Goal: Find specific page/section: Find specific page/section

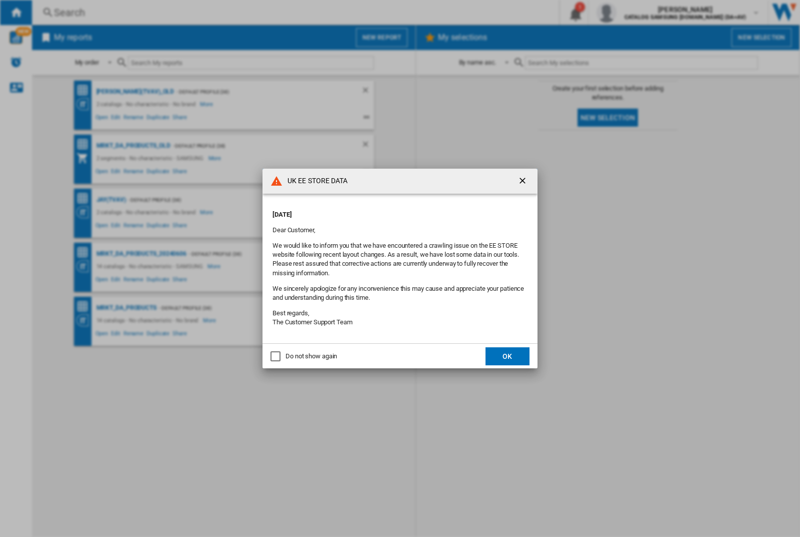
click at [508, 356] on button "OK" at bounding box center [508, 356] width 44 height 18
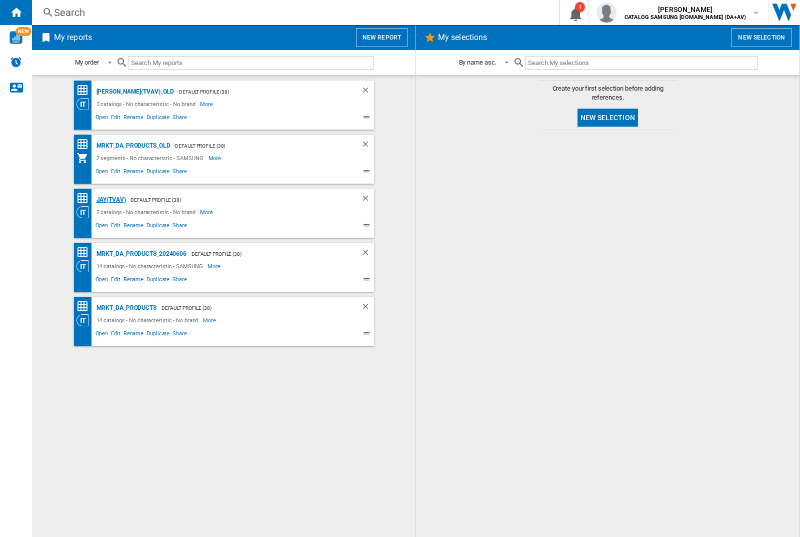
click at [111, 200] on div "JAY(TVAV)" at bounding box center [110, 200] width 32 height 13
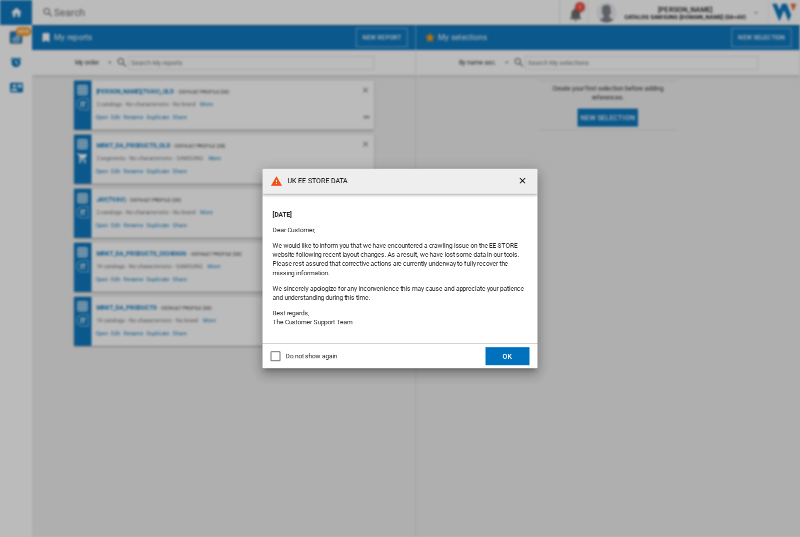
click at [508, 356] on button "OK" at bounding box center [508, 356] width 44 height 18
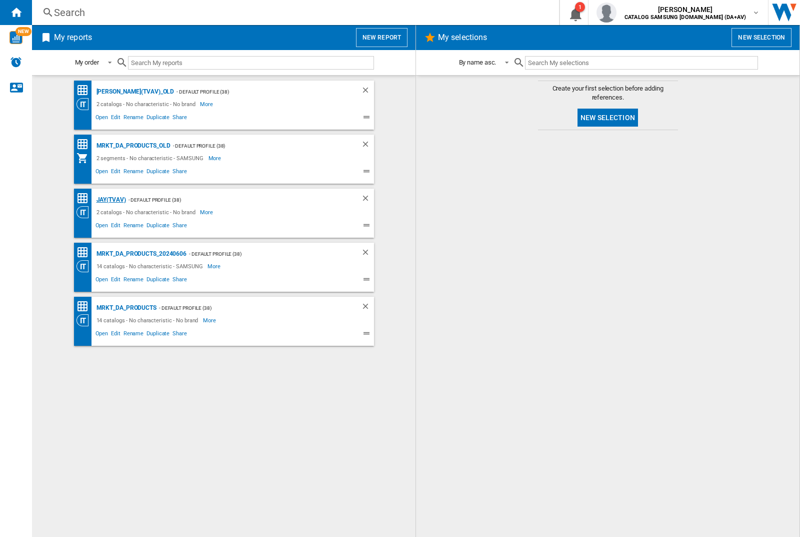
click at [111, 200] on div "JAY(TVAV)" at bounding box center [110, 200] width 32 height 13
